Goal: Find specific page/section: Find specific page/section

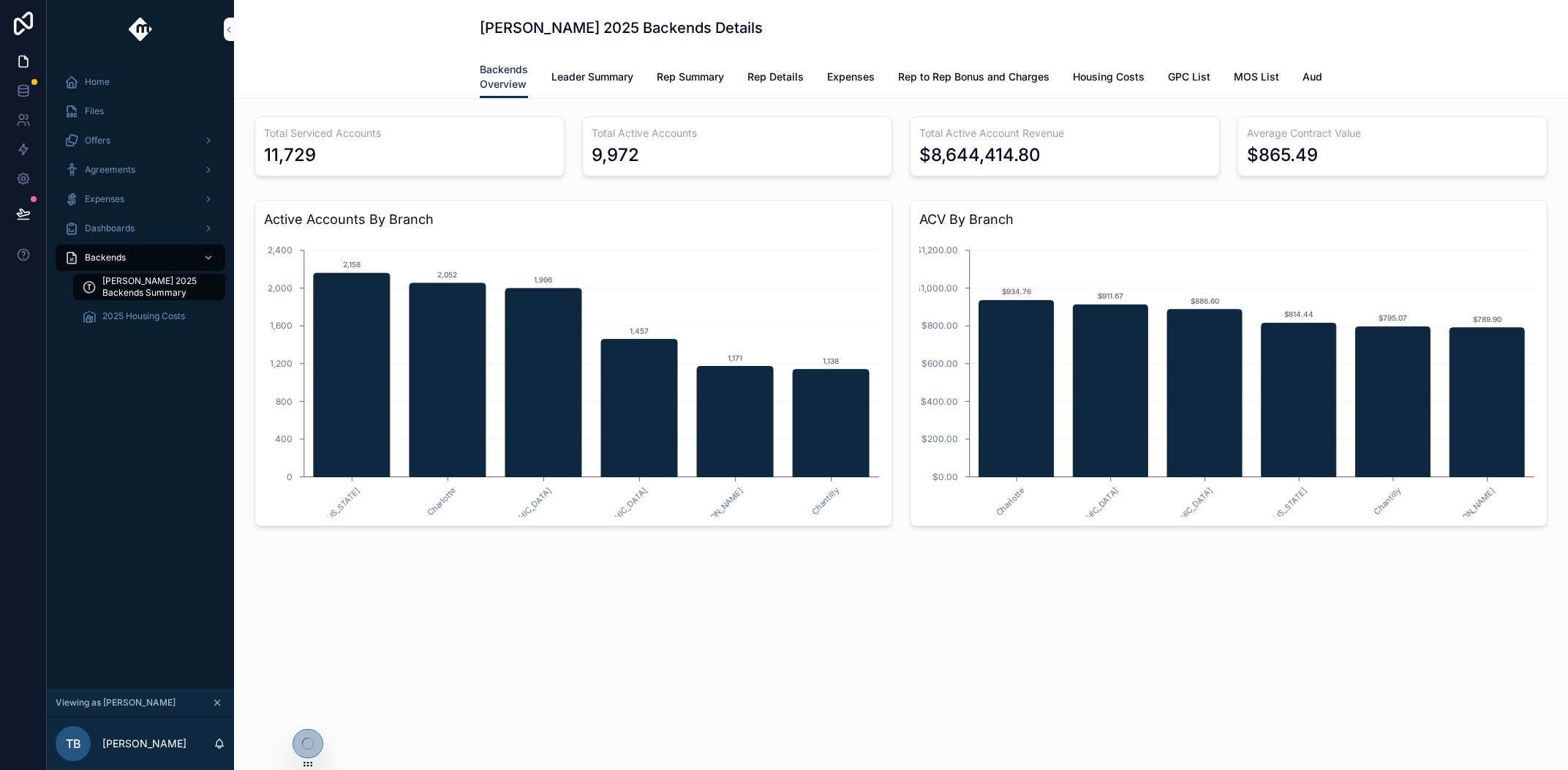
click at [604, 76] on span "Leader Summary" at bounding box center [592, 77] width 82 height 14
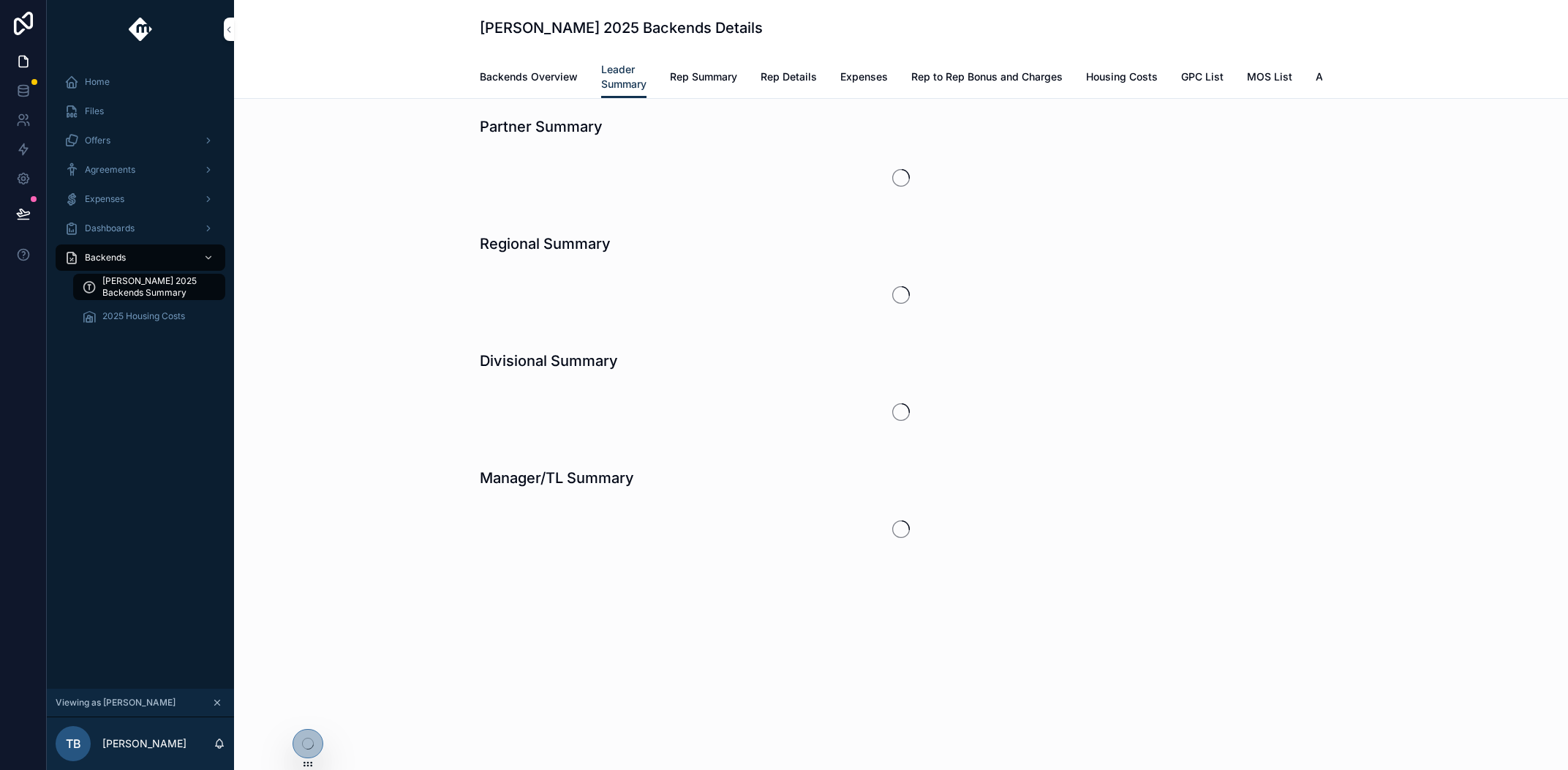
click at [701, 79] on span "Rep Summary" at bounding box center [703, 77] width 67 height 14
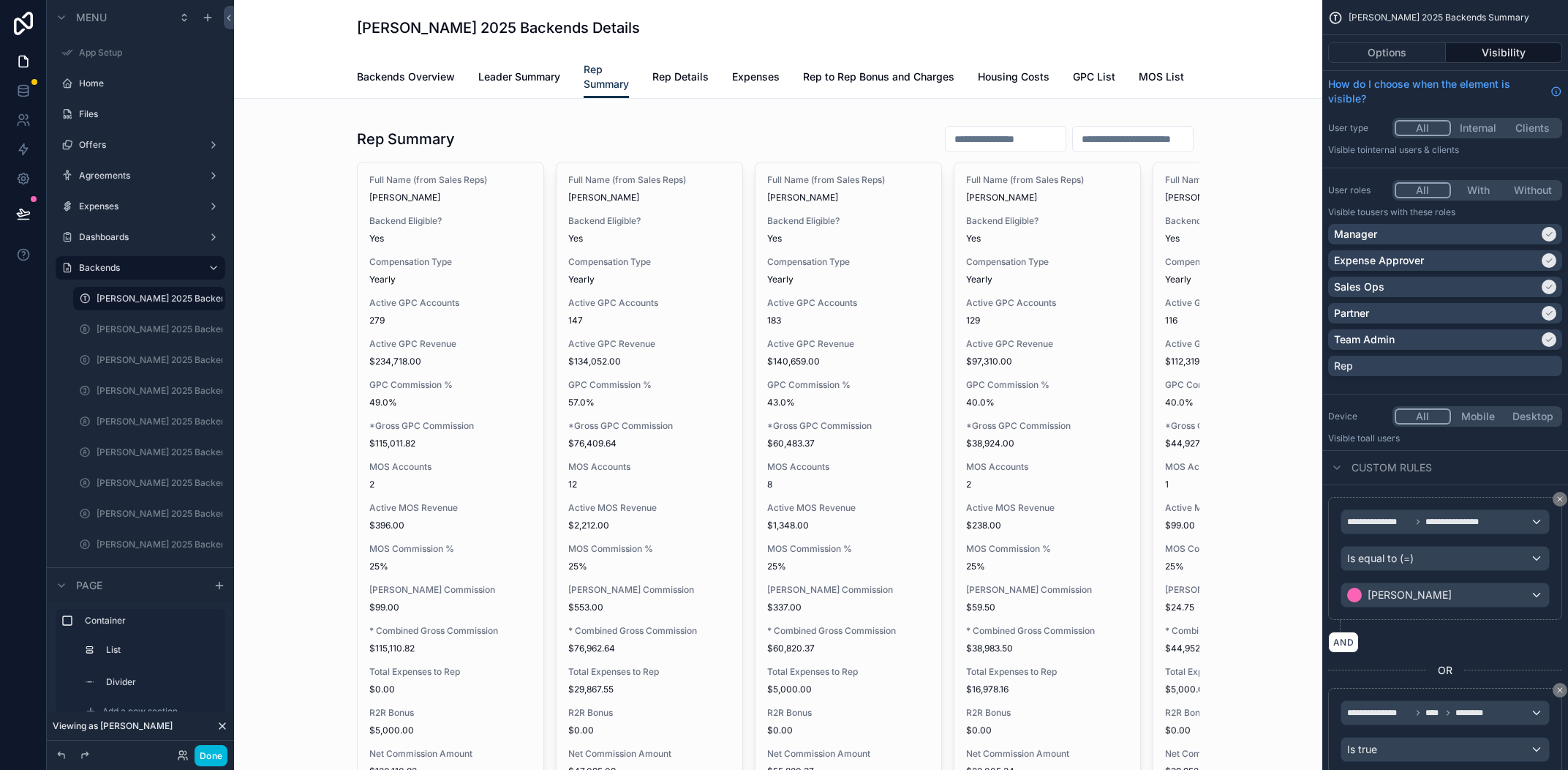
click at [490, 137] on div "scrollable content" at bounding box center [778, 653] width 1066 height 1087
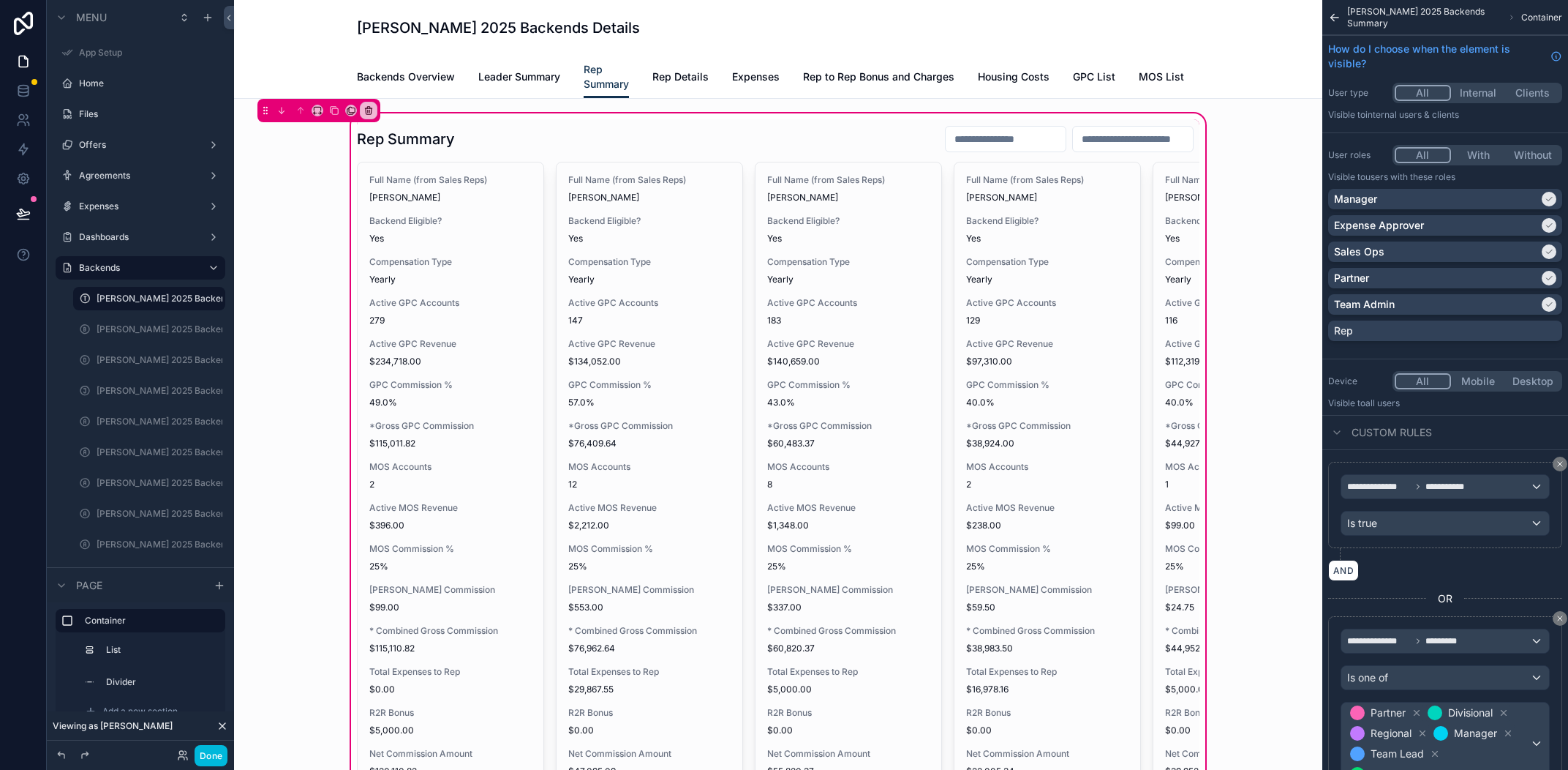
click at [580, 152] on div "scrollable content" at bounding box center [778, 625] width 860 height 1012
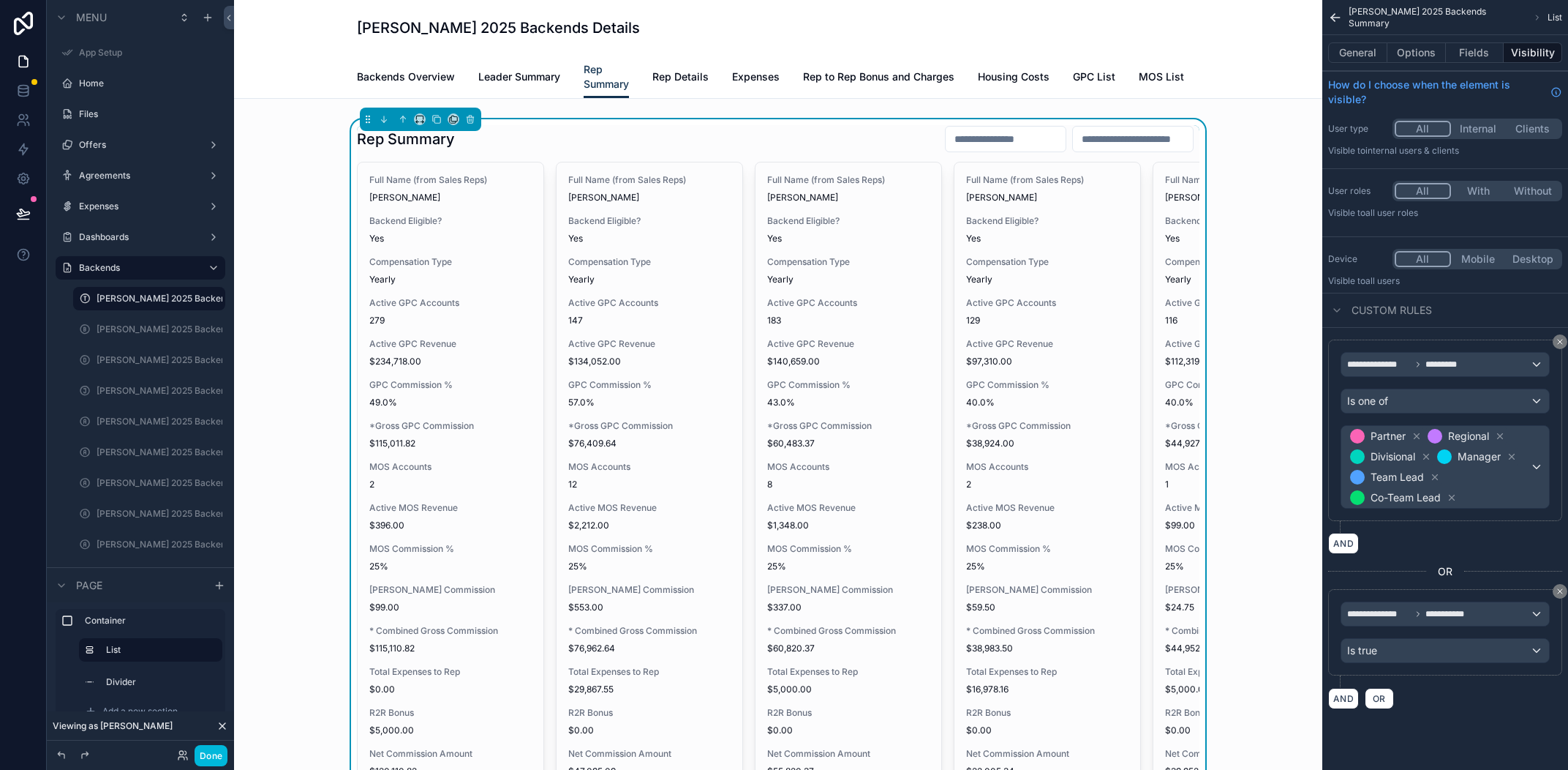
click at [1356, 50] on button "General" at bounding box center [1358, 52] width 60 height 21
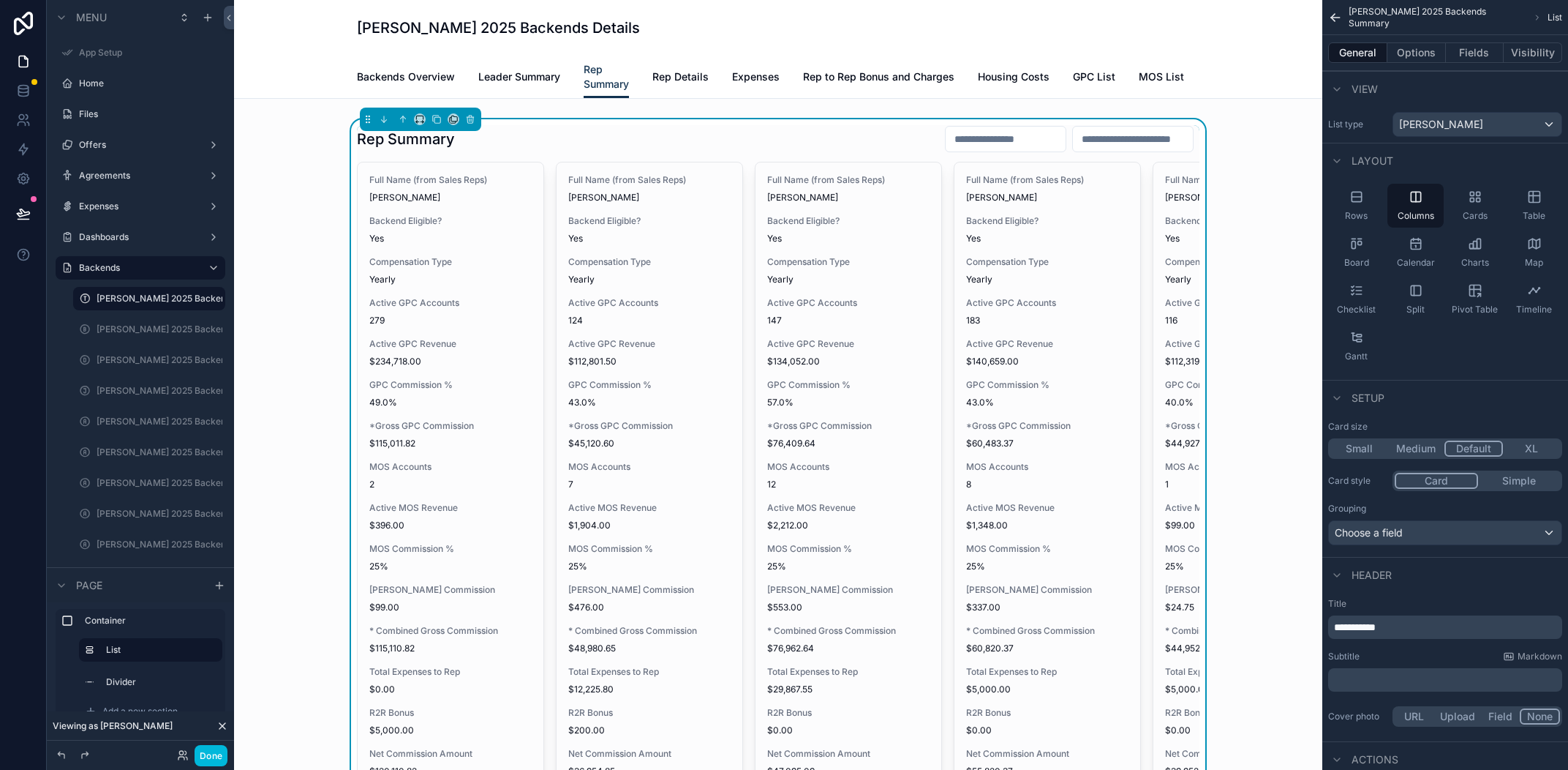
click at [211, 755] on button "Done" at bounding box center [211, 755] width 33 height 21
click at [0, 0] on div "[PERSON_NAME]" at bounding box center [0, 0] width 0 height 0
